Goal: Complete application form: Complete application form

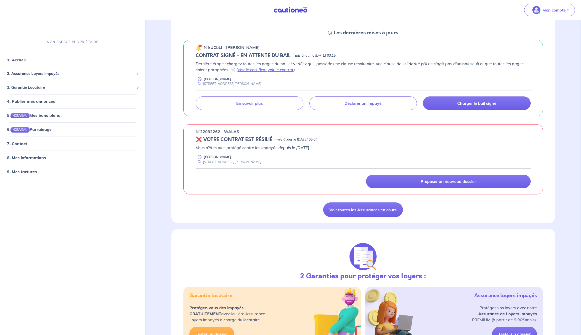
scroll to position [72, 0]
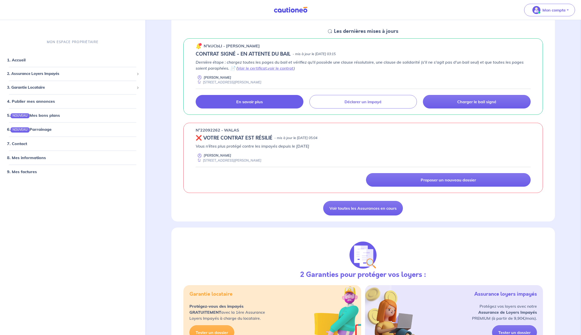
click at [262, 102] on p "En savoir plus" at bounding box center [249, 101] width 27 height 5
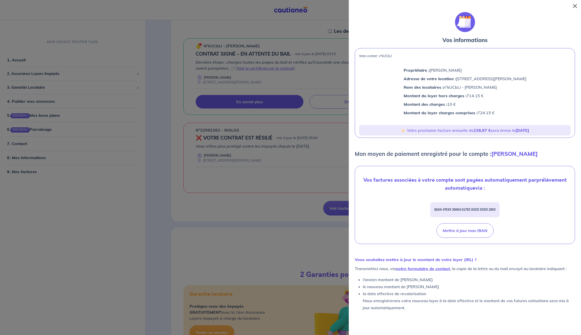
click at [575, 8] on button "Close" at bounding box center [575, 6] width 8 height 8
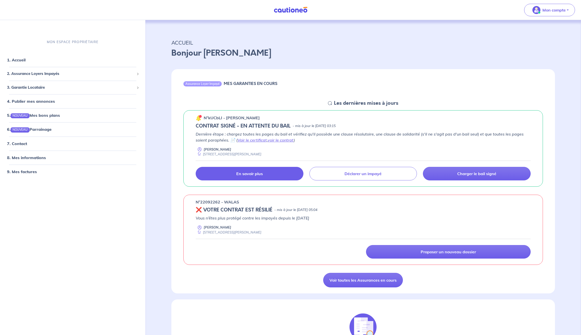
scroll to position [0, 0]
click at [16, 59] on link "1. Accueil" at bounding box center [16, 59] width 18 height 5
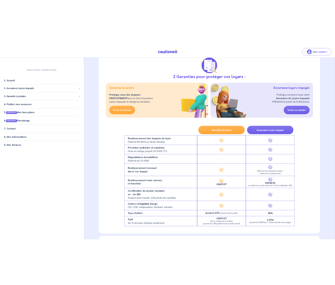
scroll to position [293, 0]
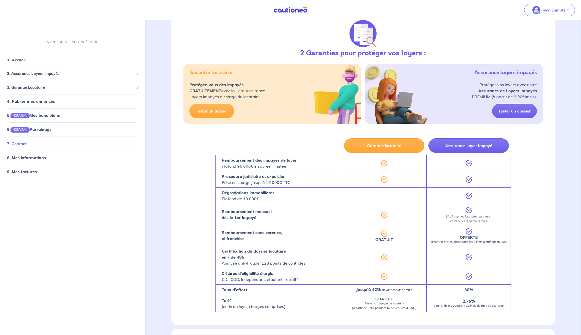
click at [23, 141] on link "7. Contact" at bounding box center [17, 143] width 20 height 5
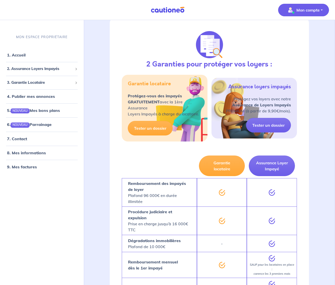
click at [304, 10] on p "Mon compte" at bounding box center [307, 10] width 23 height 6
click at [38, 82] on span "3. Garantie Locataire" at bounding box center [40, 82] width 66 height 6
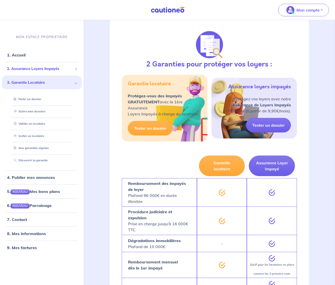
click at [48, 69] on span "2. Assurance Loyers Impayés" at bounding box center [40, 69] width 66 height 6
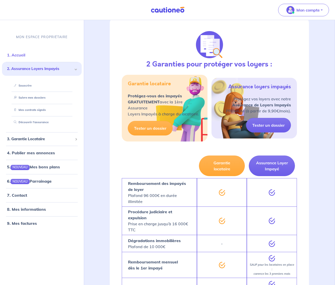
click at [19, 55] on link "1. Accueil" at bounding box center [16, 54] width 18 height 5
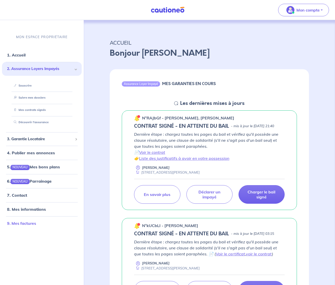
scroll to position [0, 0]
click at [23, 194] on link "7. Contact" at bounding box center [17, 194] width 20 height 5
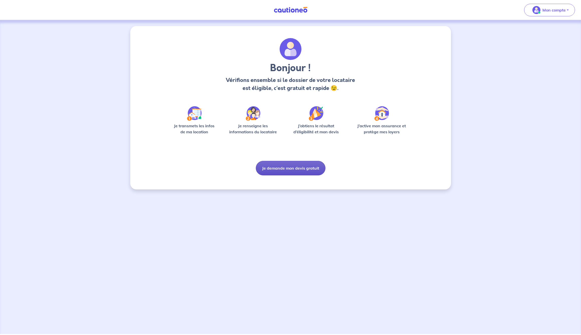
click at [283, 166] on button "Je demande mon devis gratuit" at bounding box center [291, 168] width 70 height 15
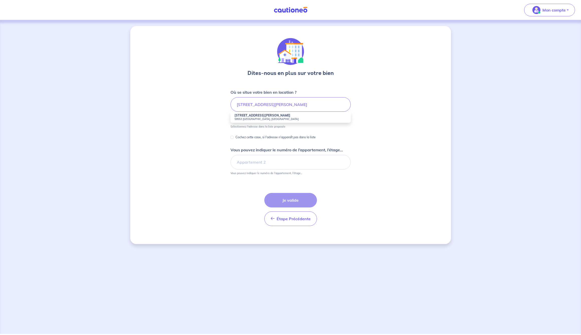
click at [265, 115] on strong "27 Rue Roger Salengro" at bounding box center [262, 115] width 56 height 4
type input "27 Rue Roger Salengro, 59553 Cuincy, France"
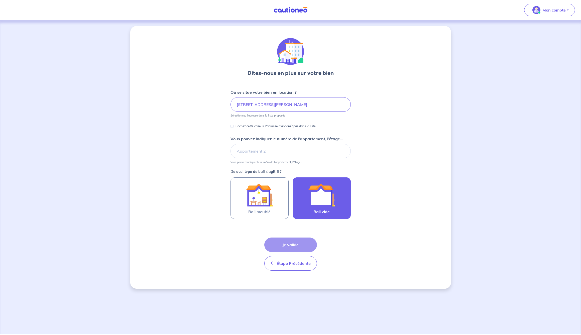
click at [319, 209] on span "Bail vide" at bounding box center [321, 212] width 16 height 6
click at [0, 0] on input "Bail vide" at bounding box center [0, 0] width 0 height 0
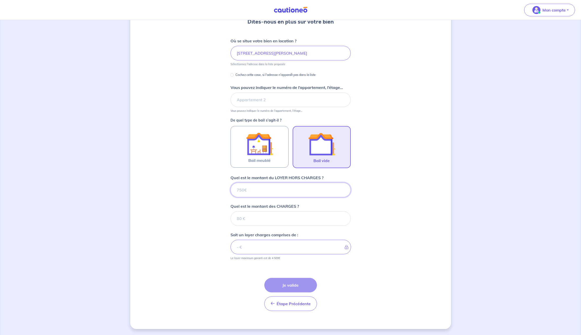
scroll to position [51, 0]
type input "7"
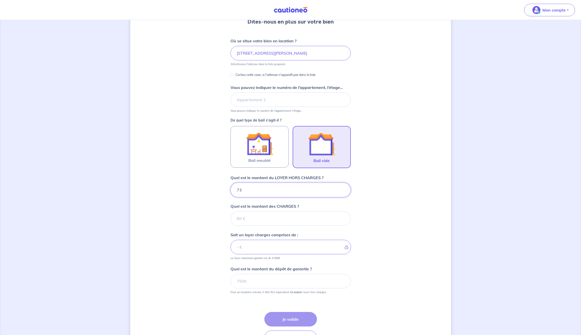
type input "730"
click at [249, 218] on input "Quel est le montant des CHARGES ?" at bounding box center [290, 218] width 120 height 15
type input "10"
type input "740"
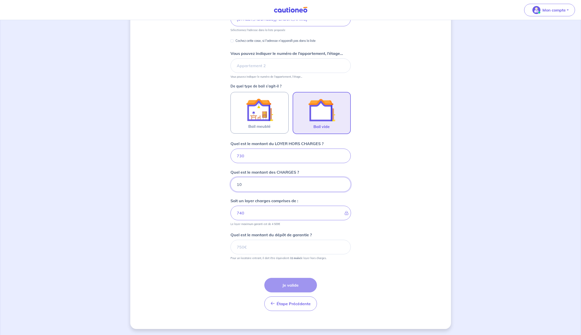
scroll to position [85, 0]
type input "10"
click at [257, 250] on input "Quel est le montant du dépôt de garantie ?" at bounding box center [290, 247] width 120 height 15
type input "730"
click at [292, 285] on button "Je valide" at bounding box center [290, 285] width 53 height 15
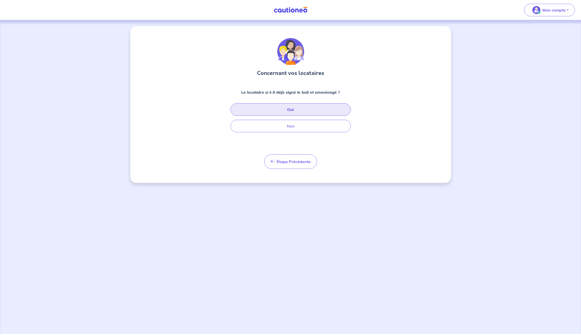
click at [287, 108] on button "Oui" at bounding box center [290, 109] width 120 height 13
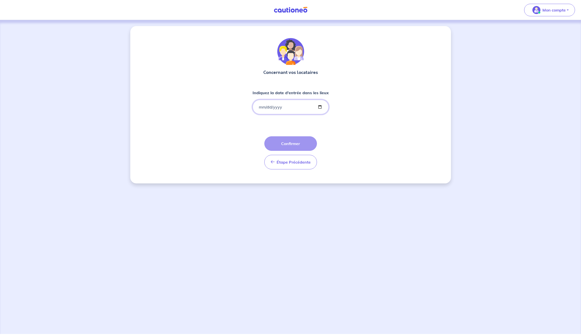
click at [261, 104] on input "Indiquez la date d'entrée dans les lieux" at bounding box center [290, 107] width 76 height 15
type input "2025-09-22"
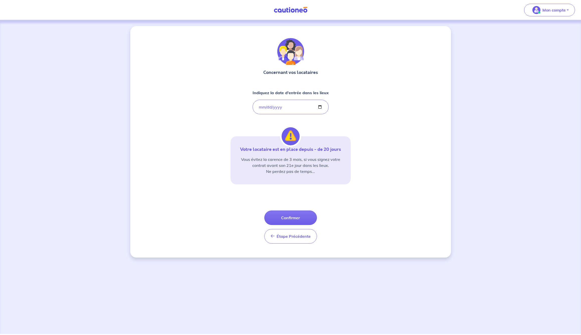
click at [360, 139] on div "Concernant vos locataires Indiquez la date d'entrée dans les lieux 2025-09-22 V…" at bounding box center [290, 141] width 321 height 231
click at [293, 216] on button "Confirmer" at bounding box center [290, 217] width 53 height 15
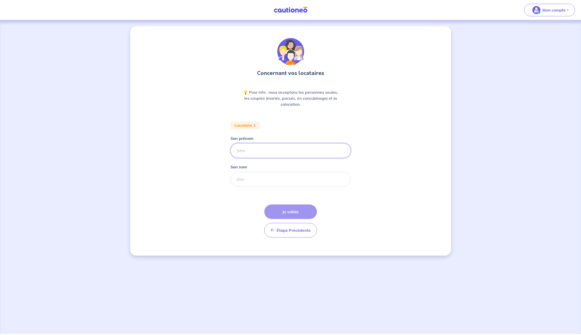
click at [247, 150] on input "Son prénom" at bounding box center [290, 150] width 120 height 15
type input "L"
type input "MAELYS"
click at [249, 181] on input "Son nom" at bounding box center [290, 179] width 120 height 15
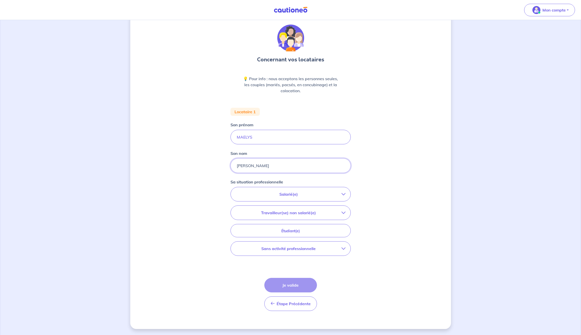
scroll to position [14, 0]
type input "LEROY"
click at [330, 192] on p "Salarié(e)" at bounding box center [289, 194] width 106 height 6
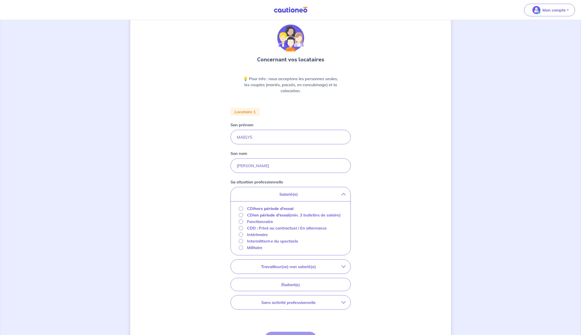
click at [240, 207] on input "CDI hors période d'essai" at bounding box center [241, 208] width 4 height 4
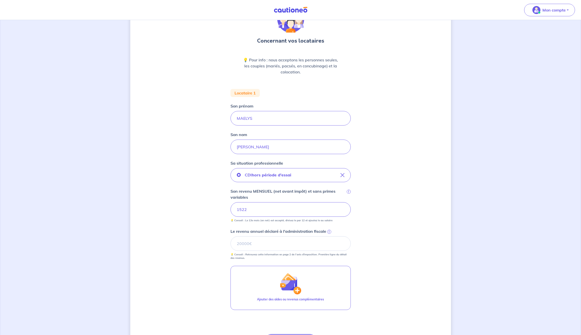
scroll to position [35, 0]
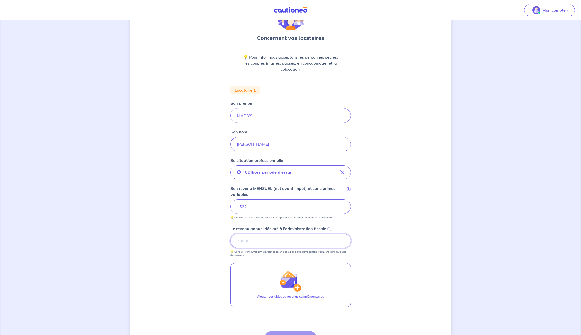
click at [252, 239] on input "Le revenu annuel déclaré à l'administration fiscale i" at bounding box center [290, 240] width 120 height 15
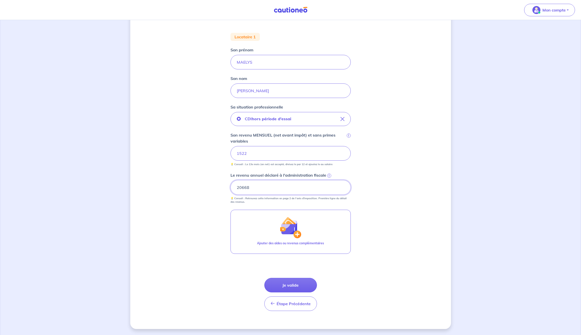
scroll to position [88, 0]
type input "20668"
click at [289, 285] on button "Je valide" at bounding box center [290, 285] width 53 height 15
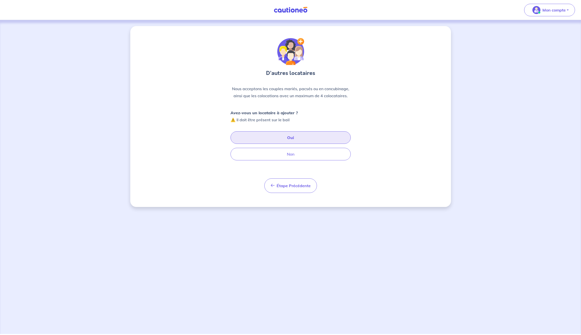
click at [290, 136] on button "Oui" at bounding box center [290, 137] width 120 height 13
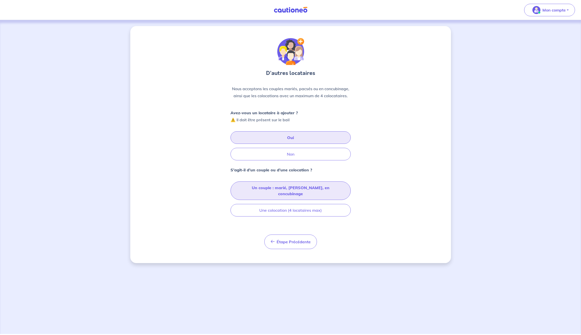
click at [305, 185] on button "Un couple : marié, pacsé, en concubinage" at bounding box center [290, 190] width 120 height 19
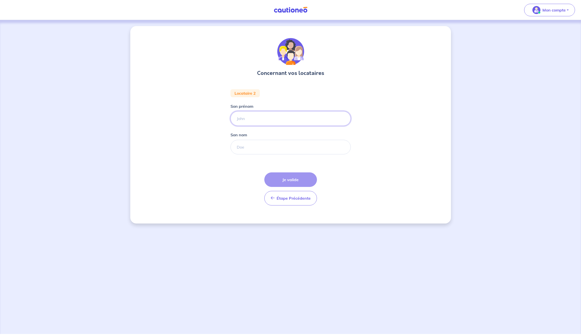
click at [253, 121] on input "Son prénom" at bounding box center [290, 118] width 120 height 15
type input "RICHARD"
click at [245, 145] on input "Son nom" at bounding box center [290, 147] width 120 height 15
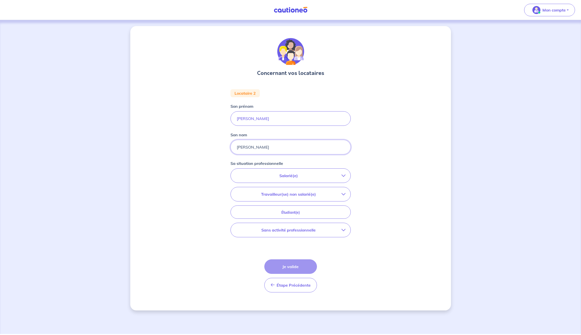
type input "JIMMY"
click at [278, 176] on p "Salarié(e)" at bounding box center [289, 176] width 106 height 6
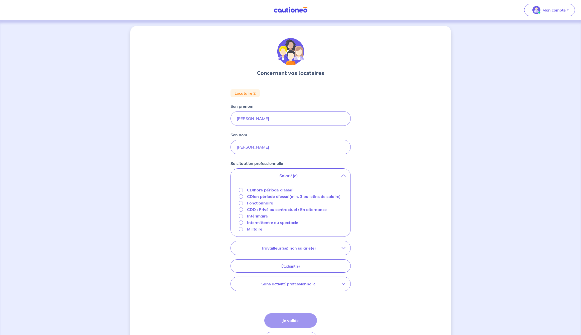
click at [241, 189] on input "CDI hors période d'essai" at bounding box center [241, 190] width 4 height 4
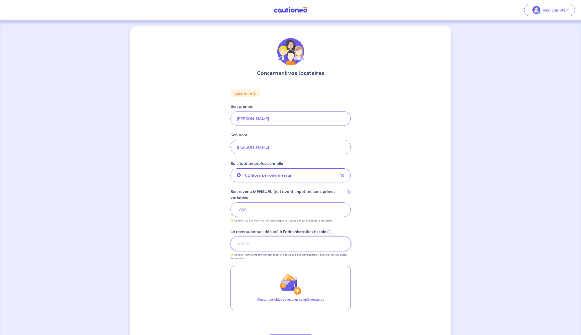
click at [253, 246] on input "Le revenu annuel déclaré à l'administration fiscale i" at bounding box center [290, 243] width 120 height 15
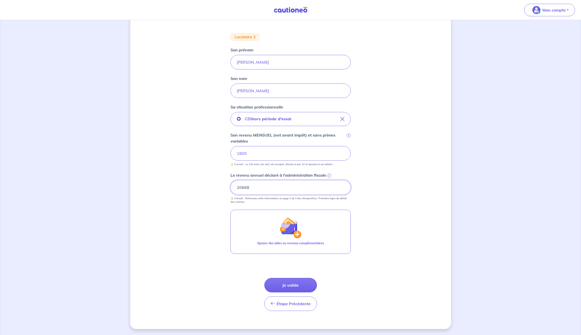
scroll to position [56, 0]
type input "20668"
click at [290, 285] on button "Je valide" at bounding box center [290, 285] width 53 height 15
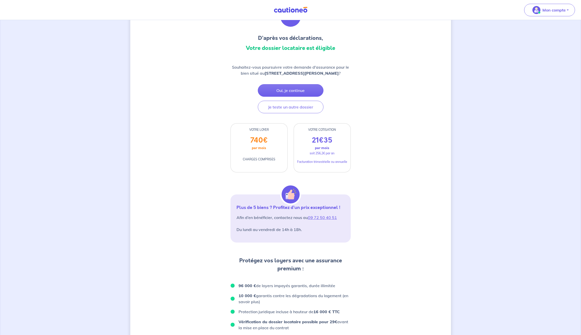
scroll to position [36, 0]
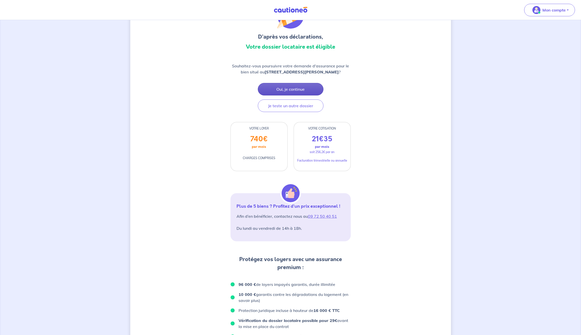
click at [288, 87] on button "Oui, je continue" at bounding box center [291, 89] width 66 height 13
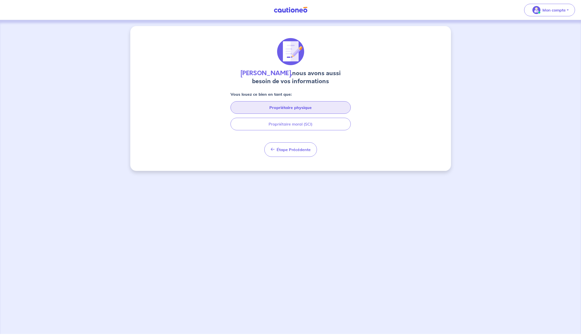
click at [286, 106] on button "Propriétaire physique" at bounding box center [290, 107] width 120 height 13
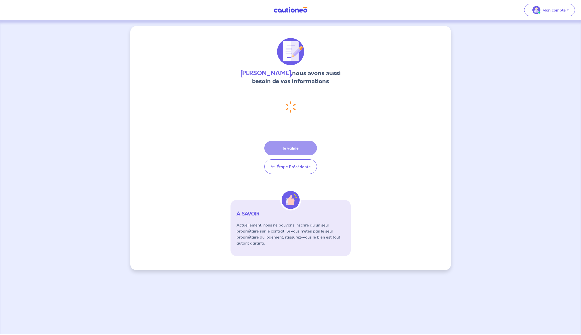
select select "FR"
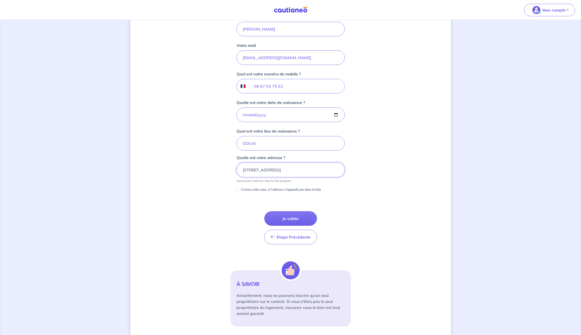
scroll to position [154, 0]
click at [299, 220] on button "Je valide" at bounding box center [290, 217] width 53 height 15
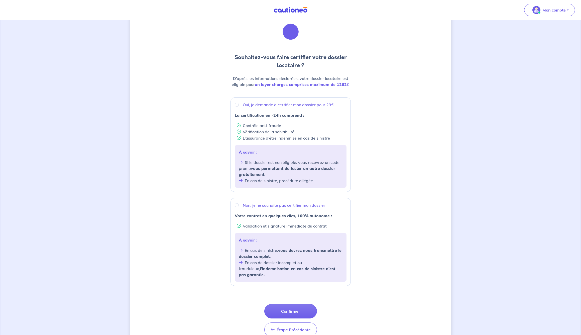
scroll to position [19, 0]
click at [238, 206] on input "Non, je ne souhaite pas certifier mon dossier" at bounding box center [237, 206] width 4 height 4
radio input "true"
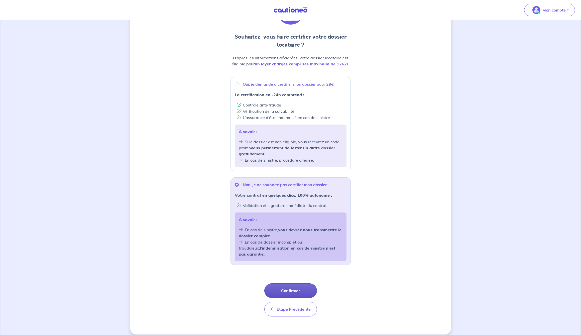
scroll to position [40, 0]
click at [293, 287] on button "Confirmer" at bounding box center [290, 291] width 53 height 15
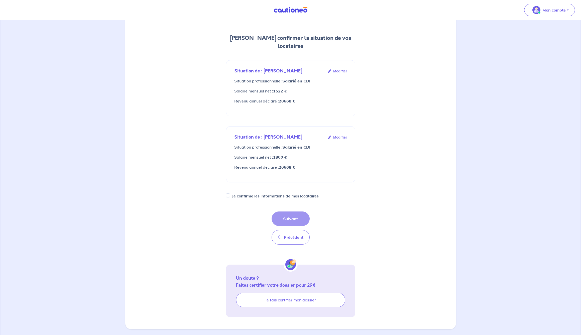
scroll to position [48, 0]
click at [228, 195] on input "Je confirme les informations de mes locataires" at bounding box center [228, 195] width 4 height 4
checkbox input "true"
click at [291, 219] on button "Suivant" at bounding box center [290, 218] width 38 height 15
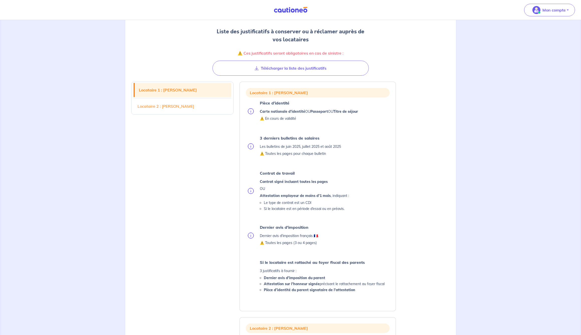
scroll to position [57, 0]
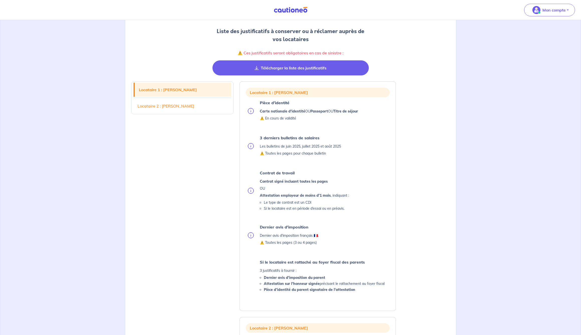
click at [275, 69] on button "Télécharger la liste des justificatifs" at bounding box center [290, 67] width 156 height 15
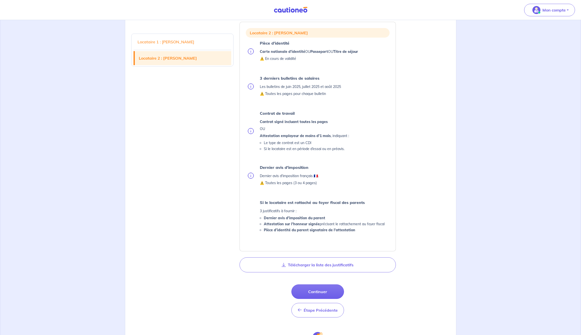
scroll to position [343, 0]
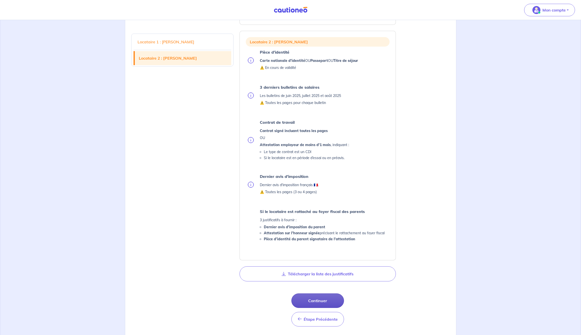
click at [324, 301] on button "Continuer" at bounding box center [317, 300] width 53 height 15
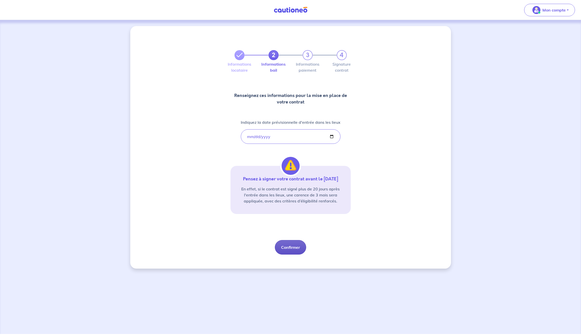
click at [295, 248] on button "Confirmer" at bounding box center [290, 247] width 31 height 15
select select "FR"
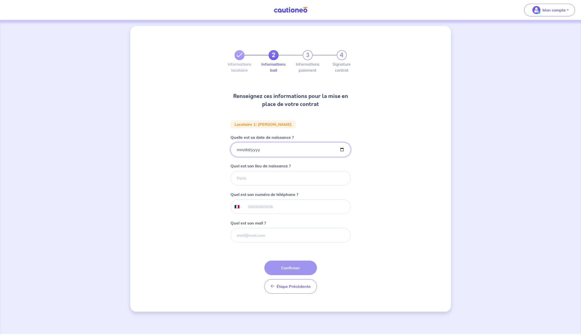
click at [238, 149] on input "Quelle est sa date de naissance ?" at bounding box center [290, 149] width 120 height 15
click at [247, 148] on input "Quelle est sa date de naissance ?" at bounding box center [290, 149] width 120 height 15
click at [246, 148] on input "Quelle est sa date de naissance ?" at bounding box center [290, 149] width 120 height 15
click at [258, 146] on input "Quelle est sa date de naissance ?" at bounding box center [290, 149] width 120 height 15
click at [261, 148] on input "Quelle est sa date de naissance ?" at bounding box center [290, 149] width 120 height 15
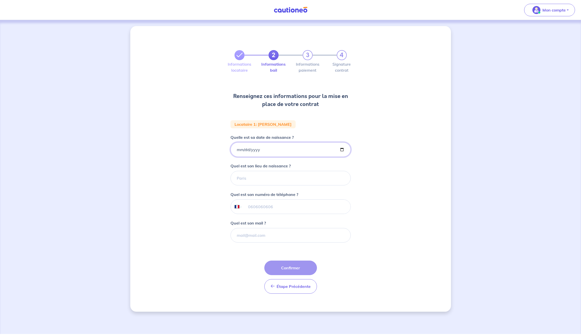
click at [254, 150] on input "Quelle est sa date de naissance ?" at bounding box center [290, 149] width 120 height 15
type input "2002-08-02"
click at [373, 165] on div "2 3 4 Informations locataire Informations bail Informations paiement Signature …" at bounding box center [290, 169] width 321 height 286
click at [241, 149] on input "2002-08-02" at bounding box center [290, 149] width 120 height 15
type input "2002-08-29"
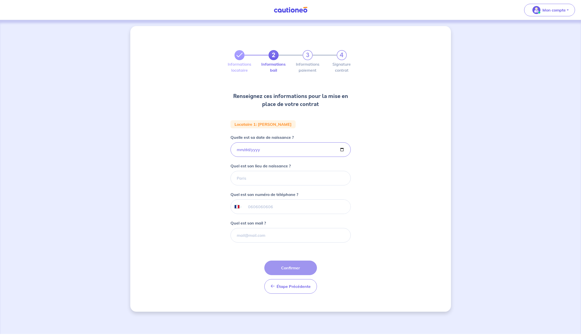
click at [357, 168] on div "2 3 4 Informations locataire Informations bail Informations paiement Signature …" at bounding box center [290, 169] width 321 height 286
type input "CALAIS"
click at [263, 210] on input "tel" at bounding box center [296, 207] width 108 height 14
type input "07 85 94 79 56"
click at [293, 271] on button "Confirmer" at bounding box center [290, 267] width 53 height 15
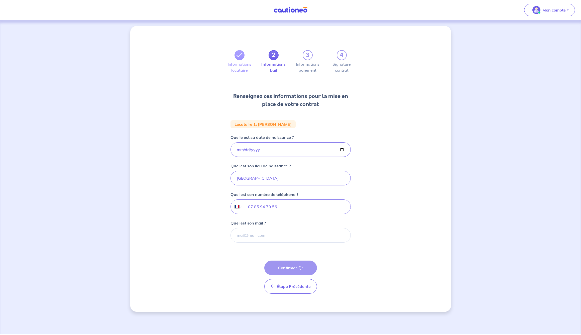
select select "FR"
click at [247, 149] on input "Quelle est sa date de naissance ?" at bounding box center [290, 149] width 120 height 15
click at [239, 149] on input "Quelle est sa date de naissance ?" at bounding box center [290, 149] width 120 height 15
click at [246, 150] on input "Quelle est sa date de naissance ?" at bounding box center [290, 149] width 120 height 15
click at [252, 147] on input "Quelle est sa date de naissance ?" at bounding box center [290, 149] width 120 height 15
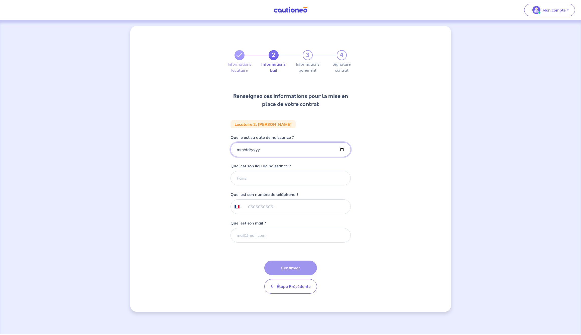
type input "2003-04-26"
click at [365, 166] on div "2 3 4 Informations locataire Informations bail Informations paiement Signature …" at bounding box center [290, 169] width 321 height 286
type input "LENS"
click at [258, 210] on input "tel" at bounding box center [296, 207] width 108 height 14
type input "07 85 94 79 56"
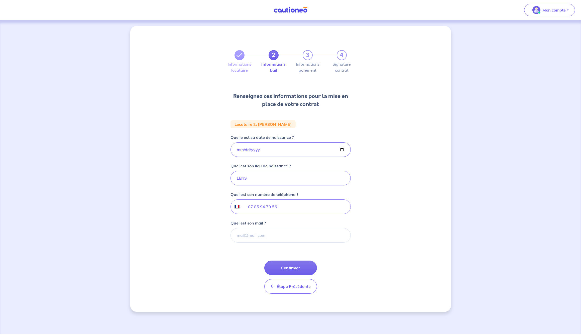
click at [376, 232] on div "2 3 4 Informations locataire Informations bail Informations paiement Signature …" at bounding box center [290, 169] width 321 height 286
click at [295, 267] on button "Confirmer" at bounding box center [290, 267] width 53 height 15
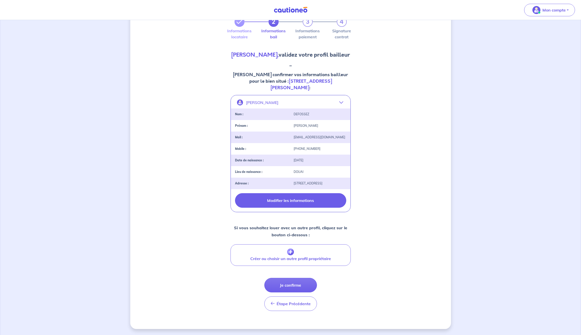
scroll to position [45, 0]
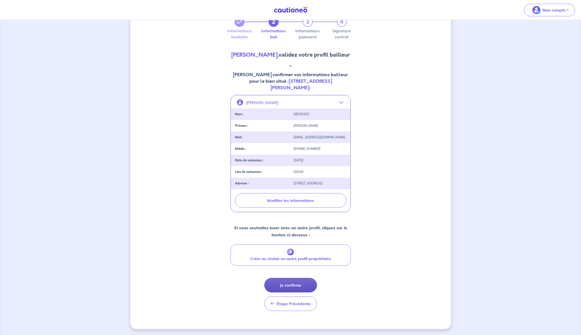
click at [295, 287] on button "Je confirme" at bounding box center [290, 285] width 53 height 15
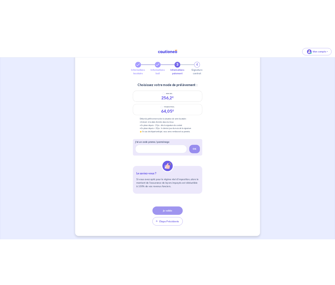
scroll to position [23, 0]
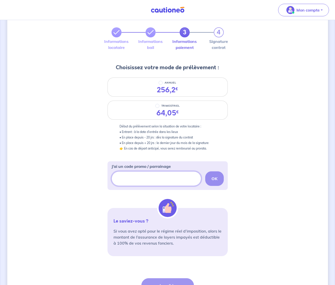
paste input "https://parrainage.cautioneo.com/benjamin-628"
click at [217, 180] on div "https://parrainage.cautioneo.com/benjamin-628 OK" at bounding box center [167, 178] width 112 height 15
click at [267, 194] on div "3 4 Informations locataire Informations bail Informations paiement Signature co…" at bounding box center [167, 166] width 321 height 326
click at [213, 178] on div "https://parrainage.cautioneo.com/benjamin-628 OK" at bounding box center [167, 178] width 112 height 15
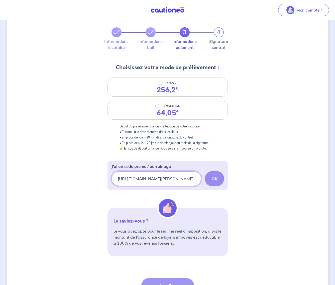
click at [196, 178] on input "https://parrainage.cautioneo.com/benjamin-628" at bounding box center [156, 178] width 90 height 15
click at [199, 178] on input "https://parrainage.cautioneo.com/benjamin-628" at bounding box center [156, 178] width 90 height 15
type input "h"
paste input "https://parrainage.cautioneo.com/vincentf-445"
click at [214, 176] on div "https://parrainage.cautioneo.com/vincentf-445 OK" at bounding box center [167, 178] width 112 height 15
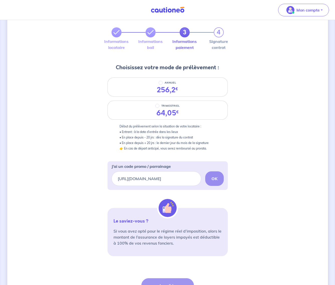
click at [214, 176] on div "https://parrainage.cautioneo.com/vincentf-445 OK" at bounding box center [167, 178] width 112 height 15
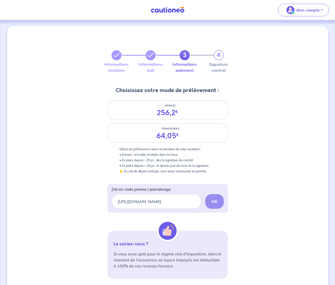
scroll to position [0, 0]
click at [196, 203] on input "https://parrainage.cautioneo.com/vincentf-445" at bounding box center [156, 201] width 90 height 15
click at [171, 203] on input "44" at bounding box center [156, 201] width 90 height 15
type input "4"
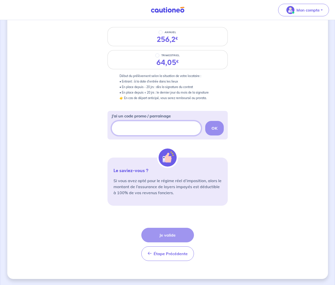
scroll to position [73, 0]
click at [166, 232] on div "Étape Précédente Précédent Je valide Je valide" at bounding box center [167, 243] width 53 height 33
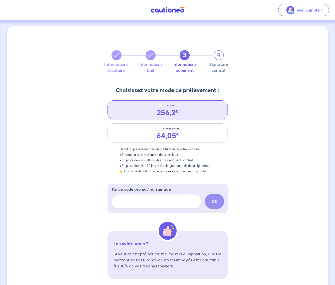
scroll to position [0, 0]
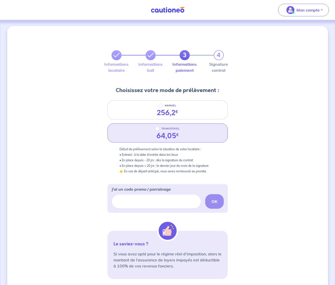
click at [157, 128] on input "TRIMESTRIEL" at bounding box center [157, 128] width 4 height 4
radio input "true"
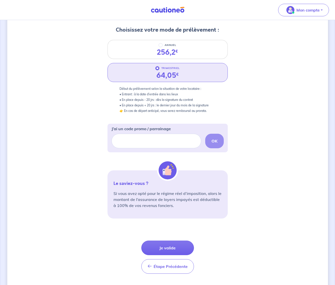
scroll to position [60, 0]
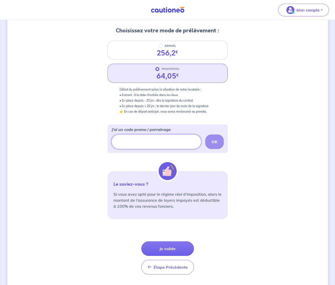
click at [139, 143] on input "J’ai un code promo / parrainage" at bounding box center [156, 141] width 90 height 15
click at [214, 141] on div "OK" at bounding box center [167, 141] width 112 height 15
click at [135, 139] on input "J’ai un code promo / parrainage" at bounding box center [156, 141] width 90 height 15
paste input "https://parrainage.cautioneo.com/vincentf-445"
click at [215, 141] on strong "OK" at bounding box center [214, 141] width 6 height 5
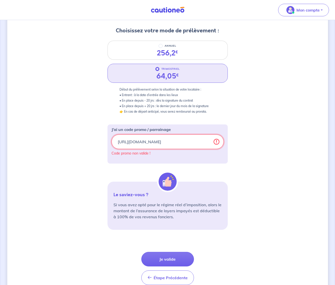
click at [209, 142] on input "https://parrainage.cautioneo.com/vincentf-445" at bounding box center [167, 141] width 112 height 15
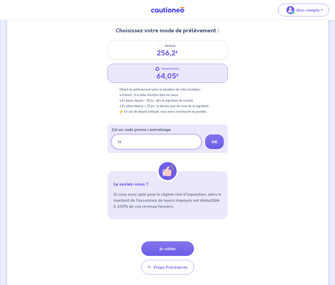
type input "h"
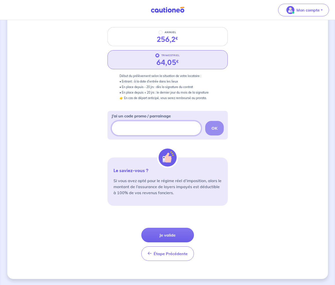
scroll to position [73, 0]
click at [178, 234] on button "Je valide" at bounding box center [167, 234] width 53 height 15
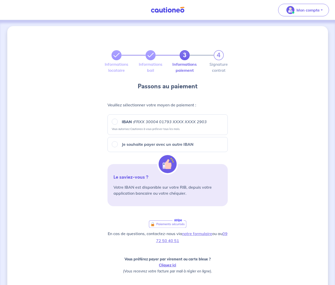
click at [118, 120] on label "IBAN : FRXX 30004 01793 XXXX XXXX 2903" at bounding box center [162, 121] width 89 height 6
click at [118, 120] on input "IBAN : FRXX 30004 01793 XXXX XXXX 2903" at bounding box center [115, 121] width 6 height 6
radio input "true"
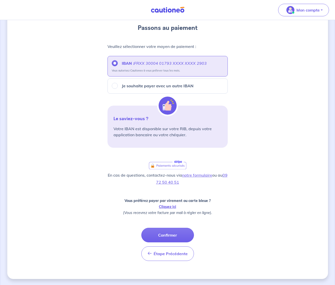
scroll to position [58, 0]
click at [173, 235] on button "Confirmer" at bounding box center [167, 234] width 53 height 15
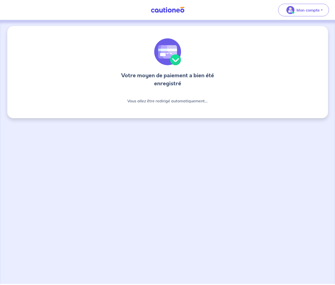
scroll to position [0, 0]
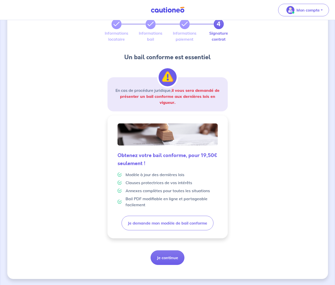
scroll to position [31, 0]
click at [173, 258] on button "Je continue" at bounding box center [168, 257] width 34 height 15
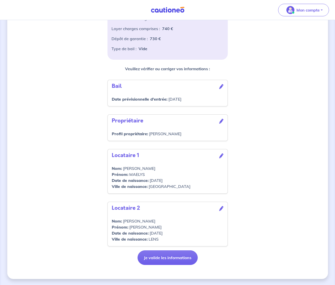
scroll to position [109, 0]
click at [178, 257] on button "Je valide les informations" at bounding box center [168, 257] width 60 height 15
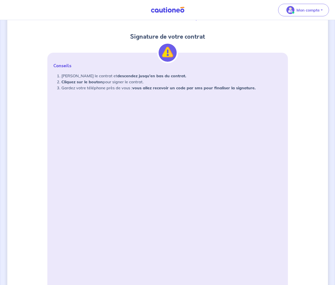
scroll to position [48, 0]
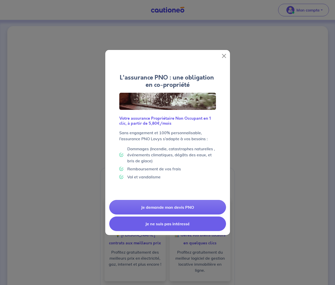
click at [177, 224] on button "Je ne suis pas intéressé" at bounding box center [167, 223] width 117 height 15
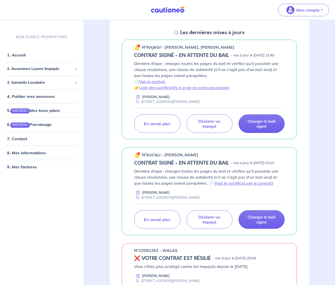
scroll to position [72, 0]
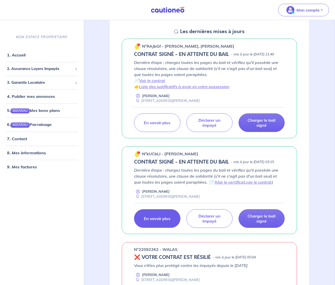
click at [164, 221] on p "En savoir plus" at bounding box center [157, 218] width 27 height 5
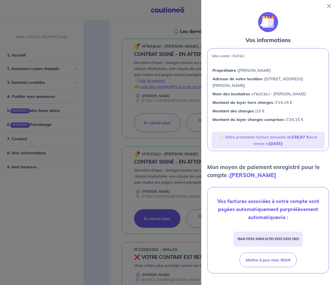
scroll to position [0, 0]
drag, startPoint x: 235, startPoint y: 56, endPoint x: 250, endPoint y: 56, distance: 15.0
click at [250, 56] on p "Votre contrat : n°kUCbLI" at bounding box center [267, 56] width 113 height 4
copy p "kUCbLI"
click at [327, 6] on button "Close" at bounding box center [329, 6] width 8 height 8
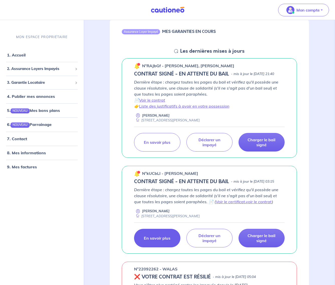
scroll to position [53, 0]
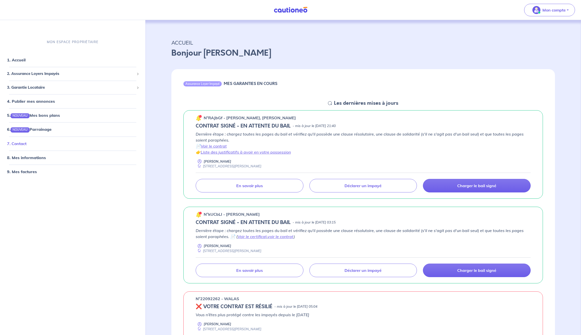
click at [27, 142] on link "7. Contact" at bounding box center [17, 143] width 20 height 5
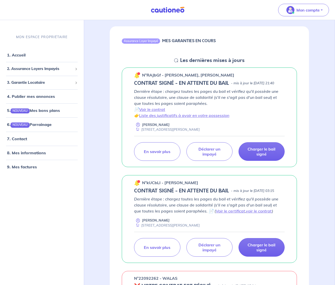
scroll to position [43, 0]
drag, startPoint x: 147, startPoint y: 188, endPoint x: 161, endPoint y: 189, distance: 14.6
click at [161, 185] on p "n°kUCbLI - [PERSON_NAME]" at bounding box center [170, 182] width 56 height 6
copy p "°kUCbLI"
